Goal: Task Accomplishment & Management: Use online tool/utility

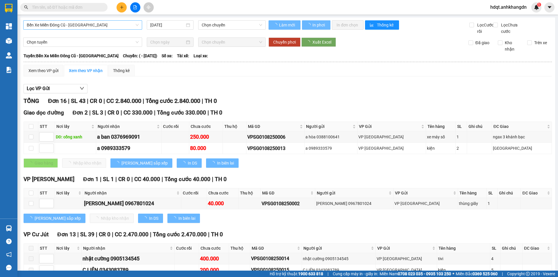
click at [69, 26] on span "Bến Xe Miền Đông Cũ - [GEOGRAPHIC_DATA]" at bounding box center [83, 25] width 112 height 9
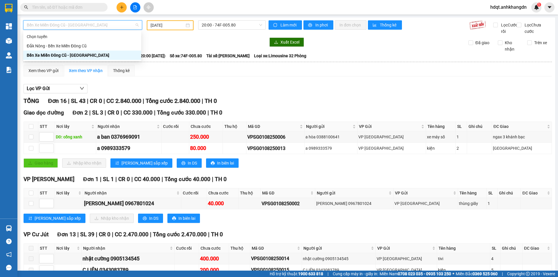
click at [78, 57] on div "Bến Xe Miền Đông Cũ - [GEOGRAPHIC_DATA]" at bounding box center [82, 55] width 111 height 6
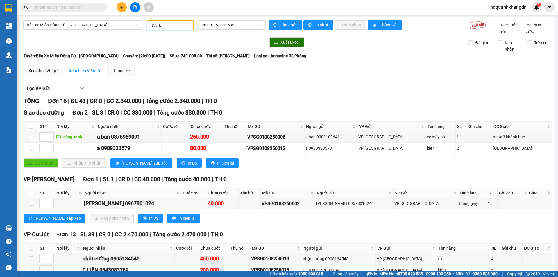
click at [173, 26] on input "[DATE]" at bounding box center [167, 25] width 34 height 6
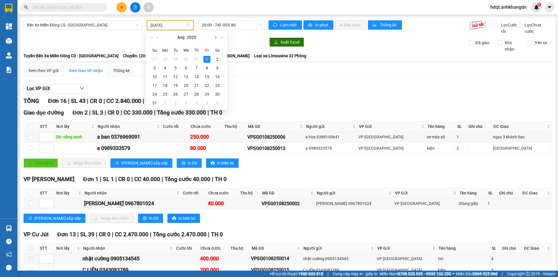
click at [215, 38] on span "button" at bounding box center [215, 37] width 3 height 3
click at [217, 38] on button "button" at bounding box center [215, 37] width 6 height 12
click at [153, 78] on div "12" at bounding box center [154, 76] width 7 height 7
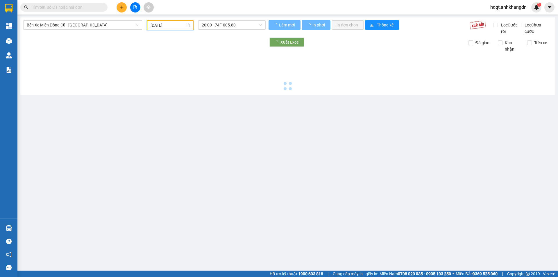
type input "[DATE]"
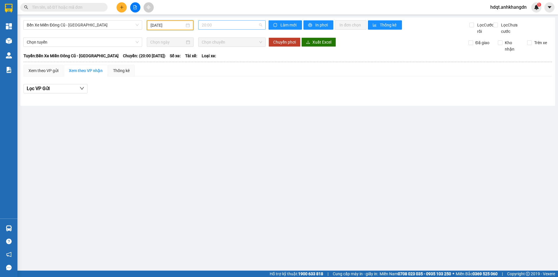
click at [230, 27] on span "20:00" at bounding box center [232, 25] width 60 height 9
click at [240, 58] on div "21:30 - 74F-005.74" at bounding box center [224, 55] width 45 height 6
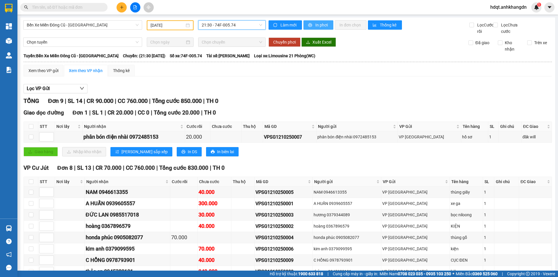
click at [327, 26] on button "In phơi" at bounding box center [318, 24] width 30 height 9
click at [321, 25] on span "In phơi" at bounding box center [321, 25] width 13 height 6
click at [105, 25] on span "Bến Xe Miền Đông Cũ - [GEOGRAPHIC_DATA]" at bounding box center [83, 25] width 112 height 9
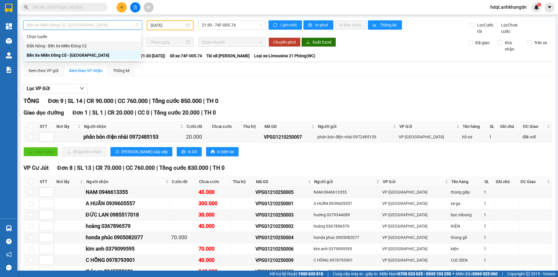
click at [101, 46] on div "Đắk Nông - Bến Xe Miền Đông Cũ" at bounding box center [82, 46] width 111 height 6
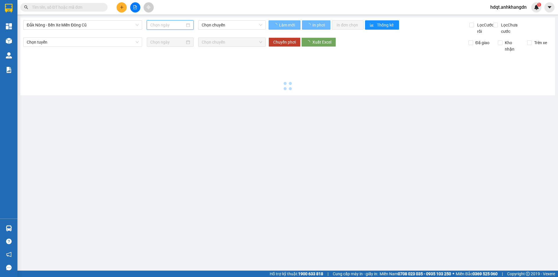
click at [171, 27] on input at bounding box center [167, 25] width 35 height 6
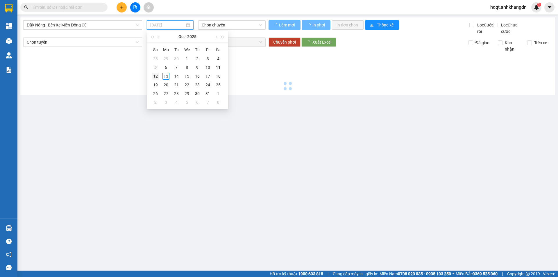
type input "[DATE]"
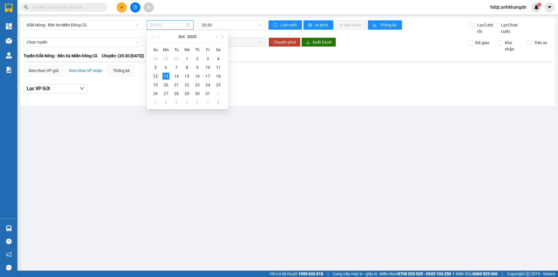
click at [155, 76] on div "12" at bounding box center [155, 76] width 7 height 7
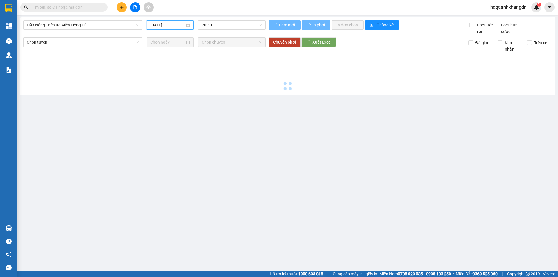
type input "[DATE]"
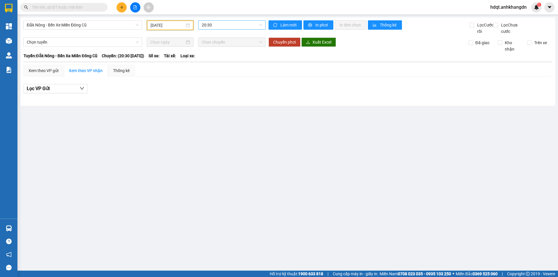
click at [219, 26] on span "20:30" at bounding box center [232, 25] width 60 height 9
click at [223, 59] on div "21:30 - 74F-005.97" at bounding box center [224, 55] width 52 height 9
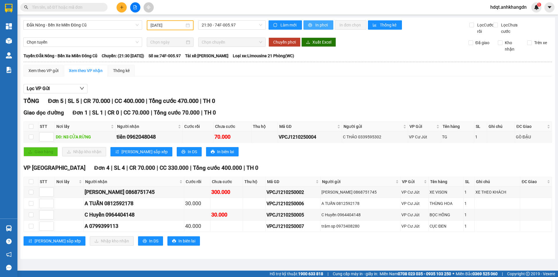
click at [318, 24] on span "In phơi" at bounding box center [321, 25] width 13 height 6
